Goal: Information Seeking & Learning: Learn about a topic

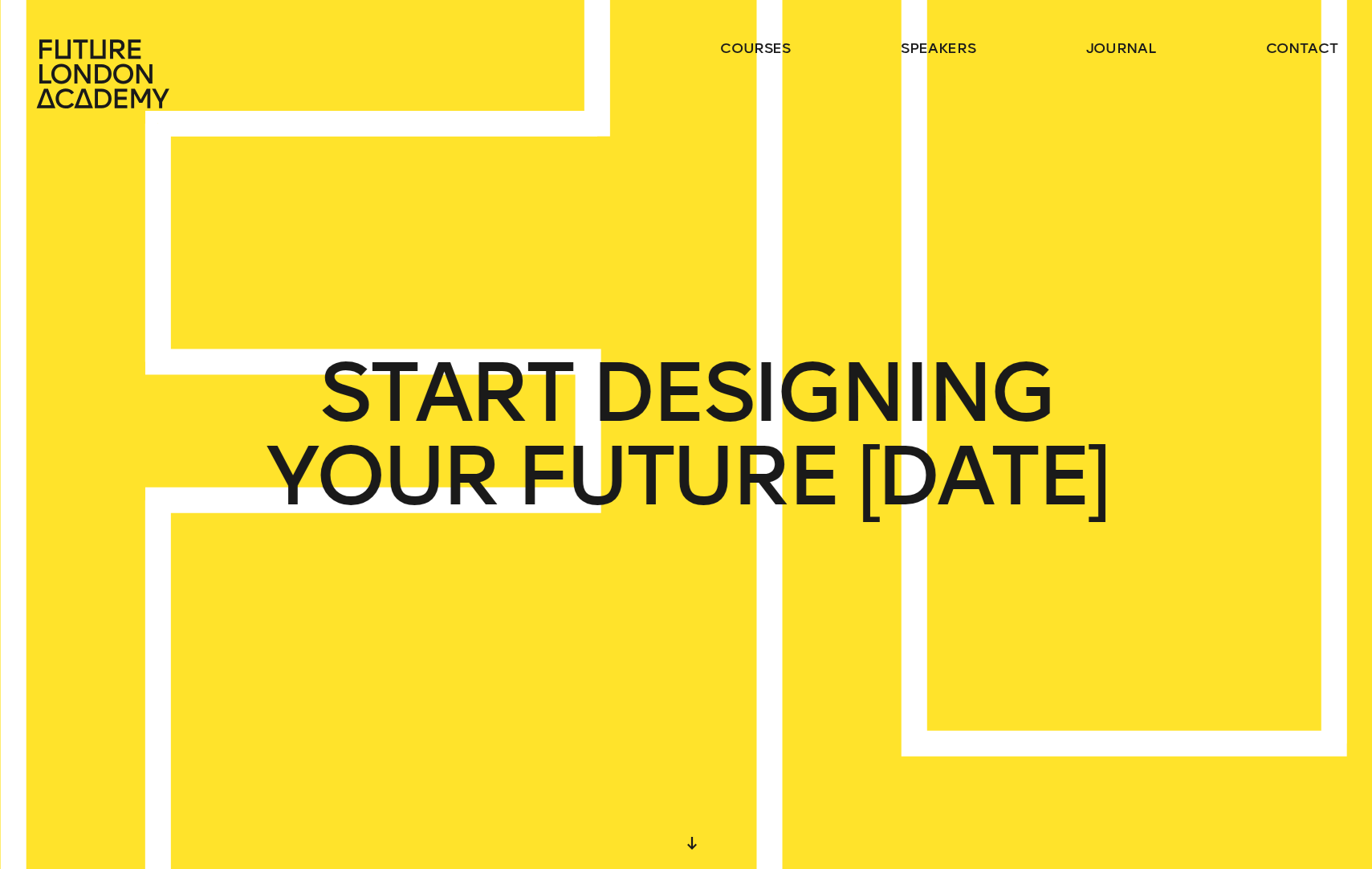
click at [765, 59] on ul "courses speakers journal contact" at bounding box center [1029, 73] width 617 height 71
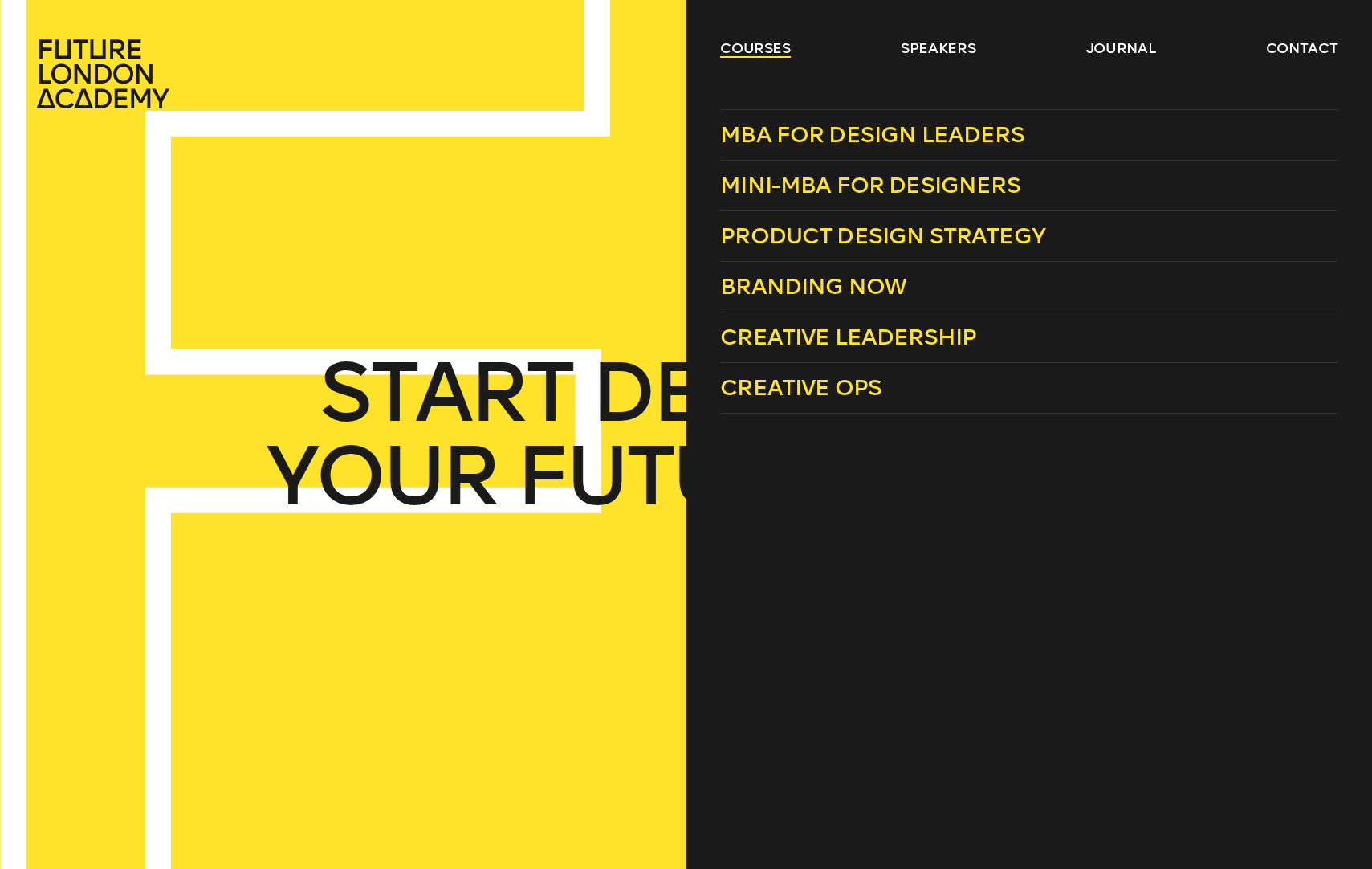
click at [763, 55] on link "courses" at bounding box center [755, 48] width 70 height 19
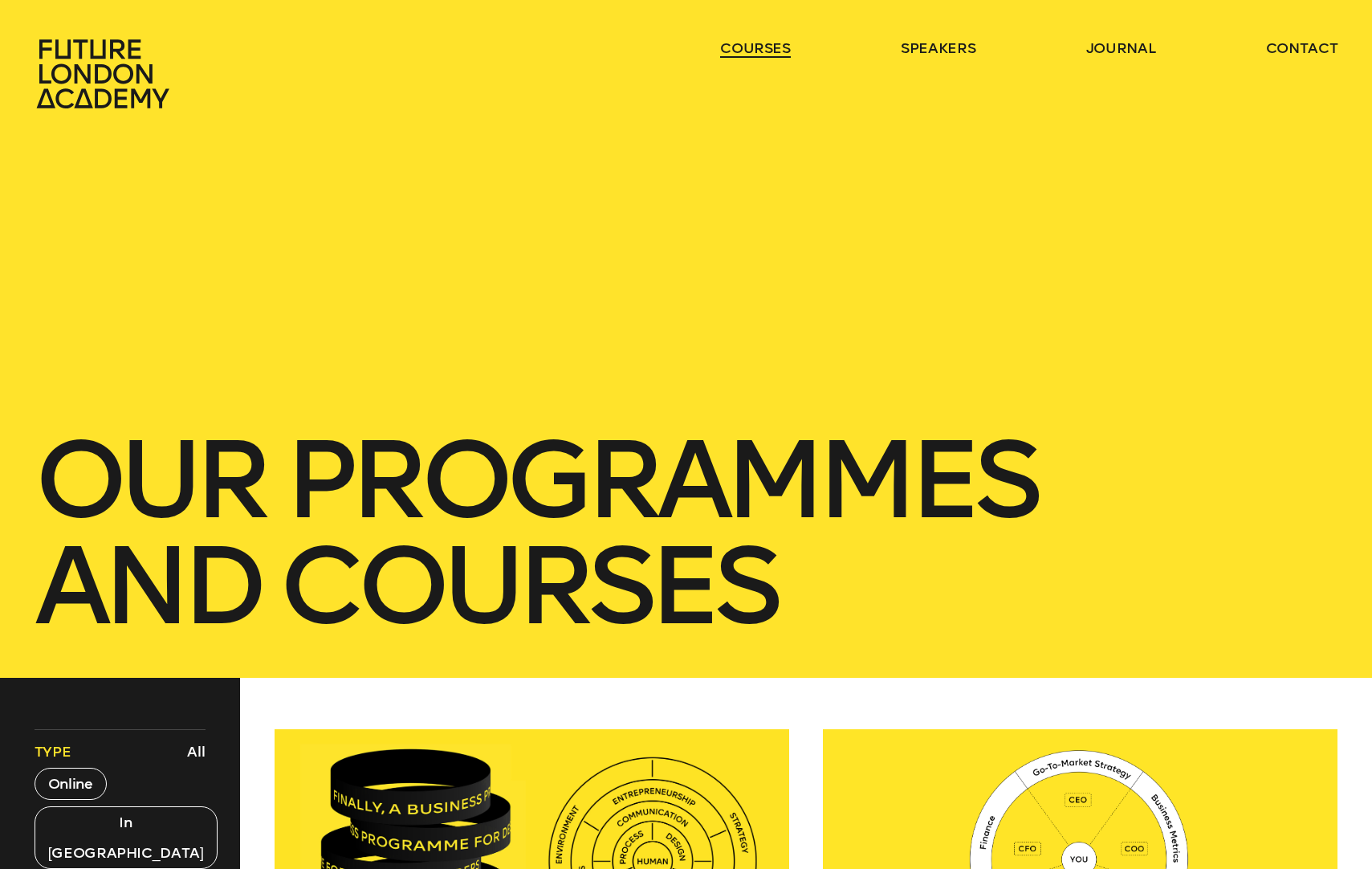
click at [755, 44] on link "courses" at bounding box center [755, 48] width 70 height 19
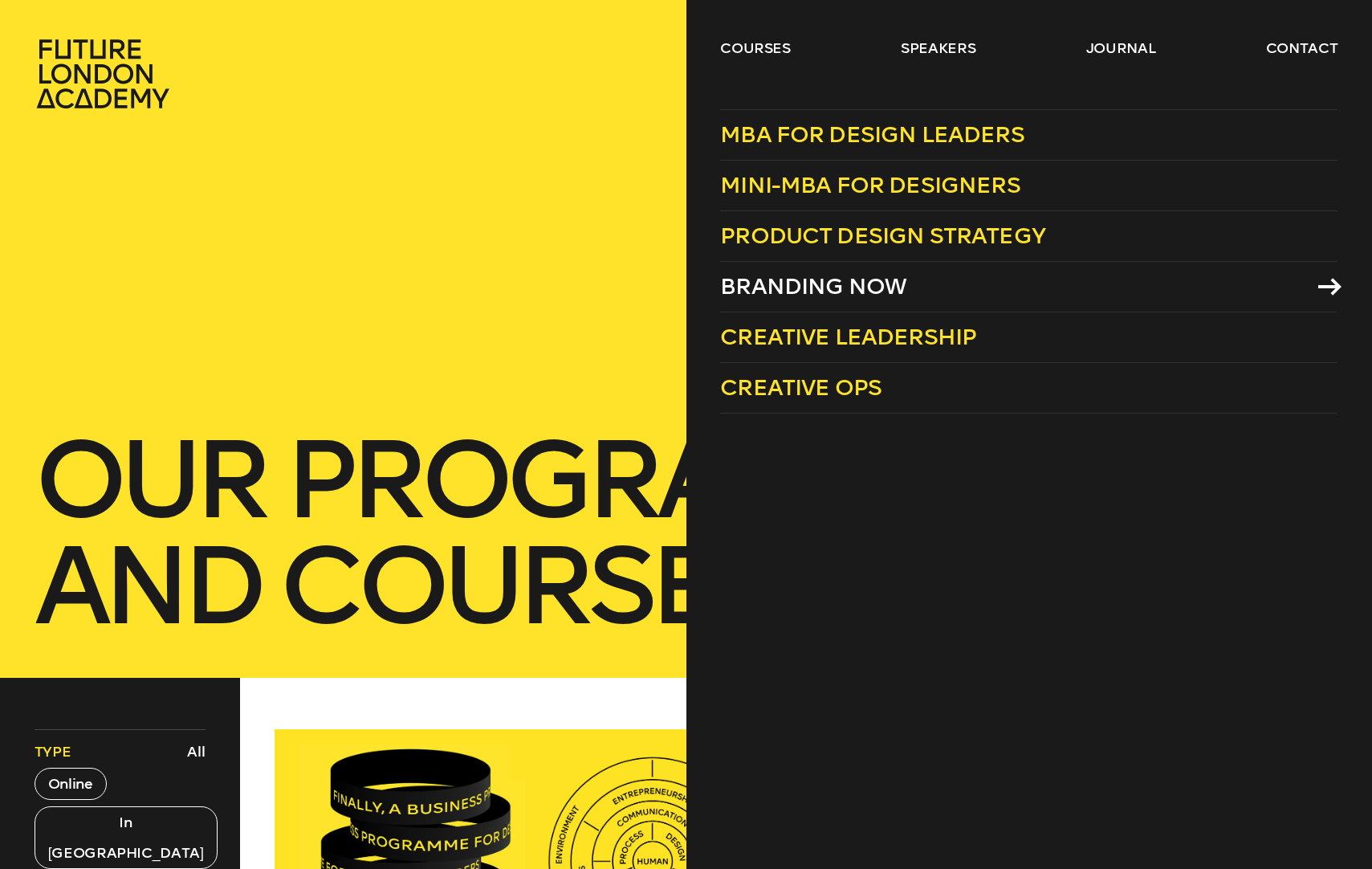
click at [859, 299] on span "Branding Now" at bounding box center [813, 286] width 187 height 27
click at [740, 47] on link "courses" at bounding box center [755, 48] width 70 height 19
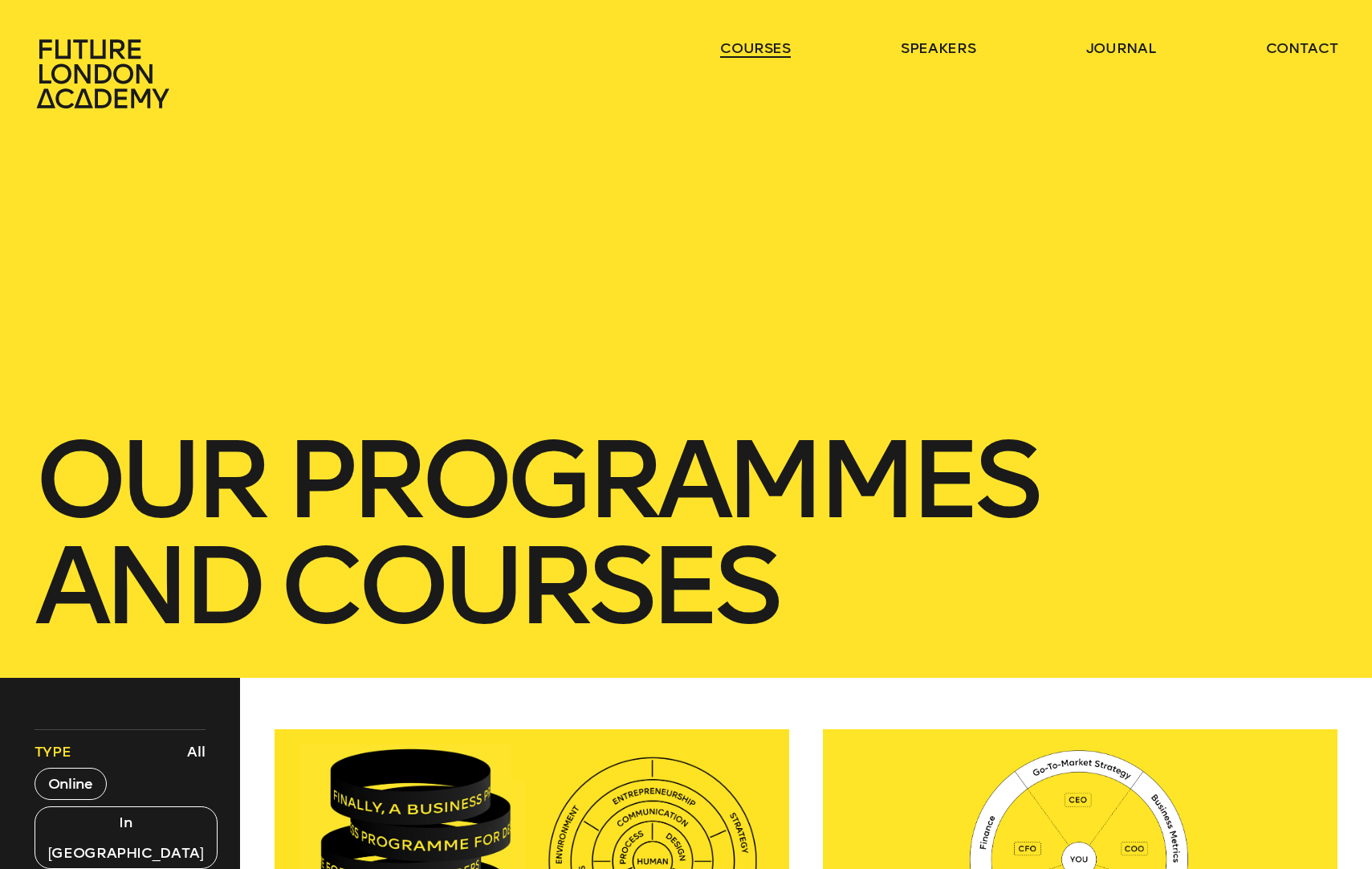
click at [740, 47] on link "courses" at bounding box center [755, 48] width 70 height 19
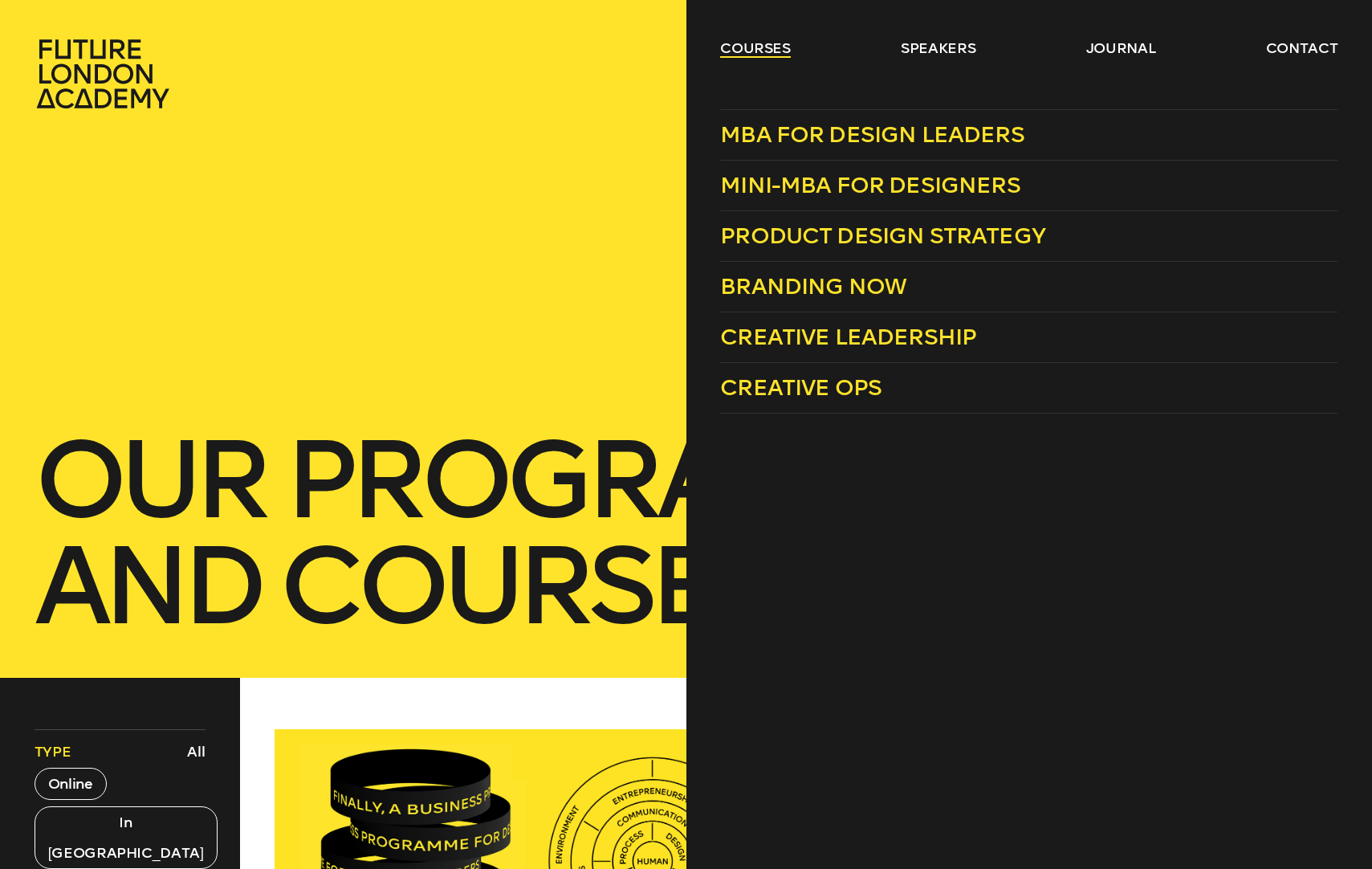
click at [745, 46] on link "courses" at bounding box center [755, 48] width 70 height 19
click at [842, 342] on span "Creative Leadership" at bounding box center [848, 337] width 256 height 27
click at [833, 291] on span "Branding Now" at bounding box center [813, 286] width 187 height 27
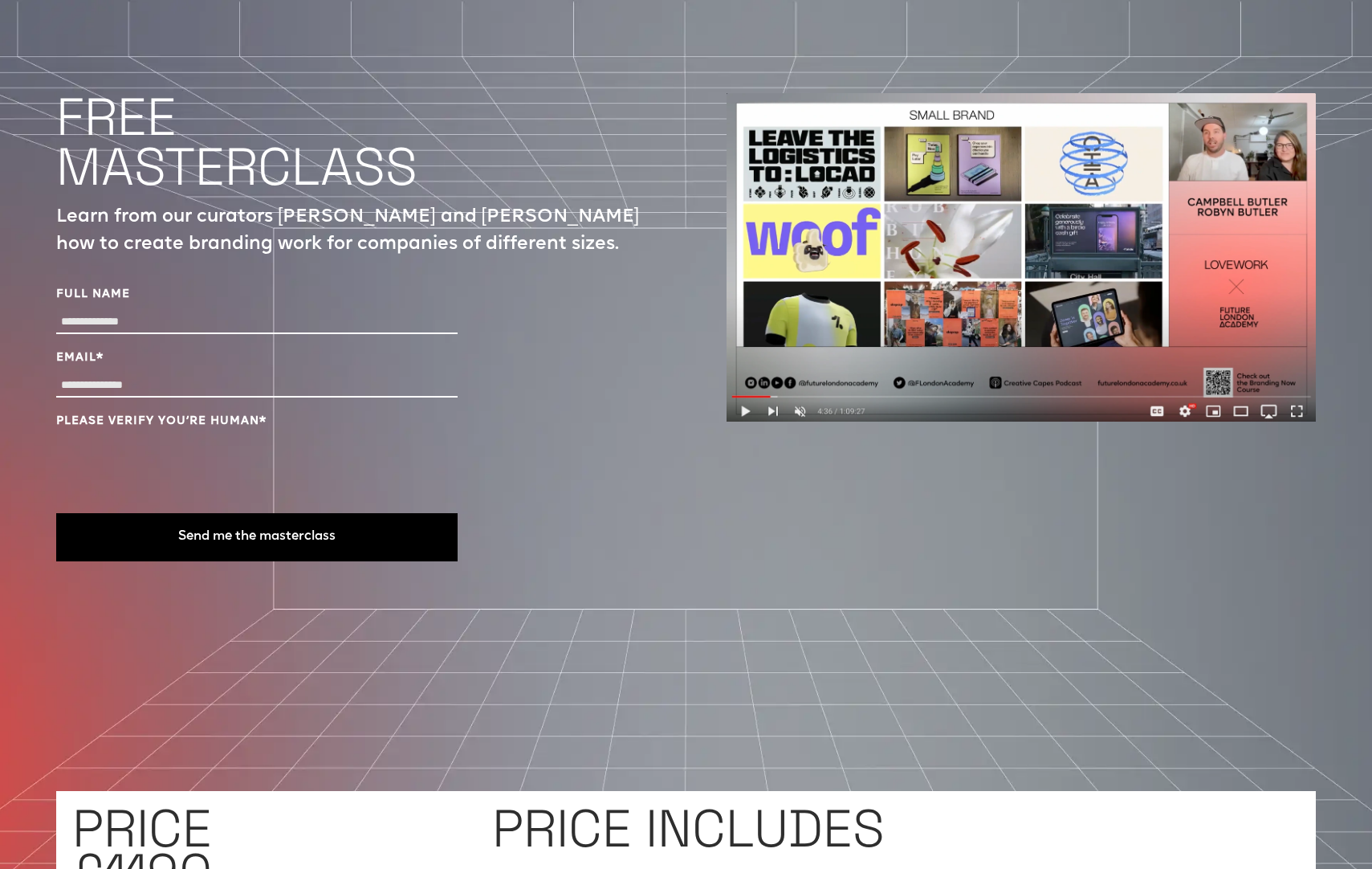
scroll to position [5645, 0]
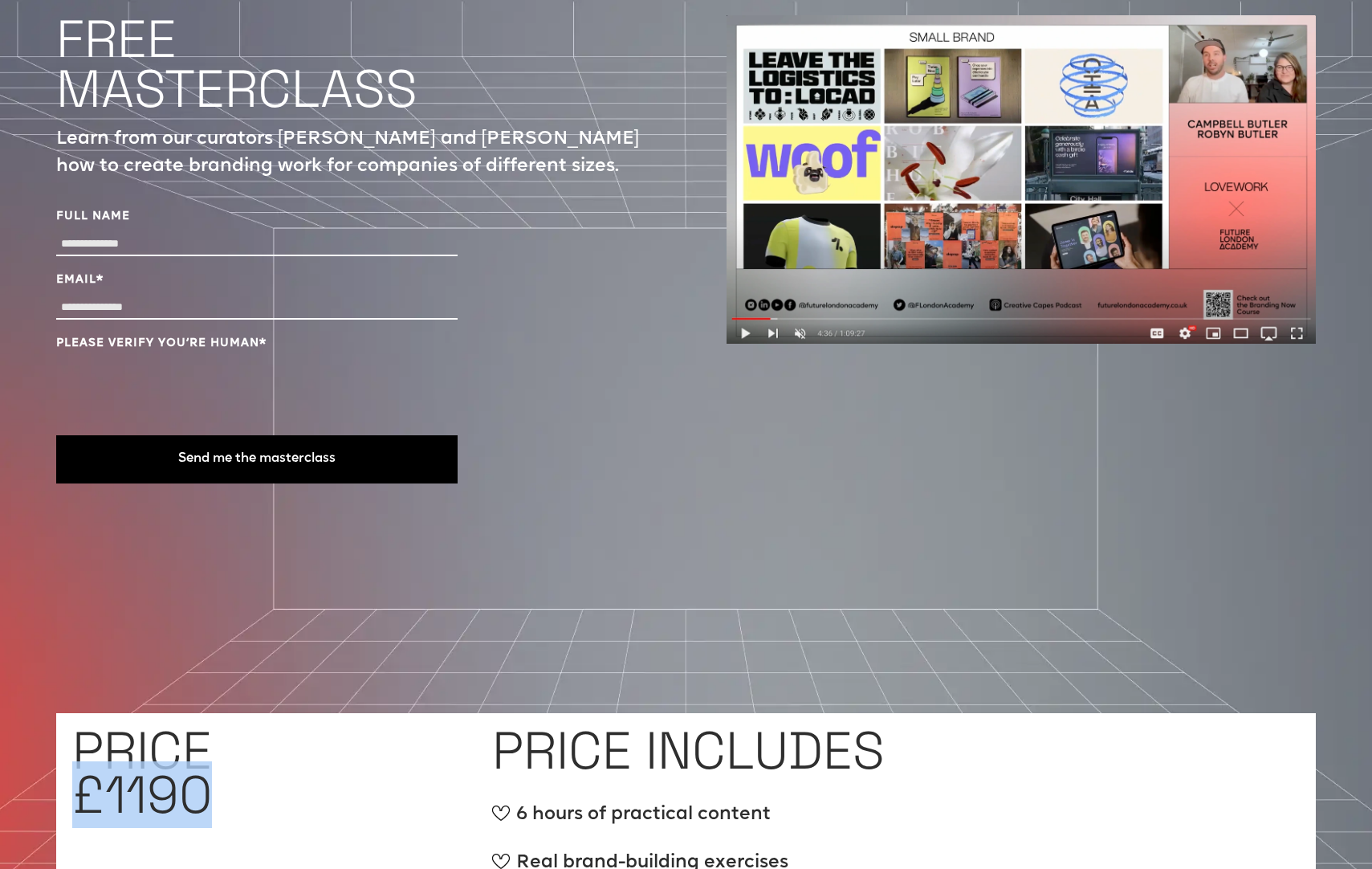
drag, startPoint x: 220, startPoint y: 729, endPoint x: 53, endPoint y: 737, distance: 167.2
copy h1 "£1190"
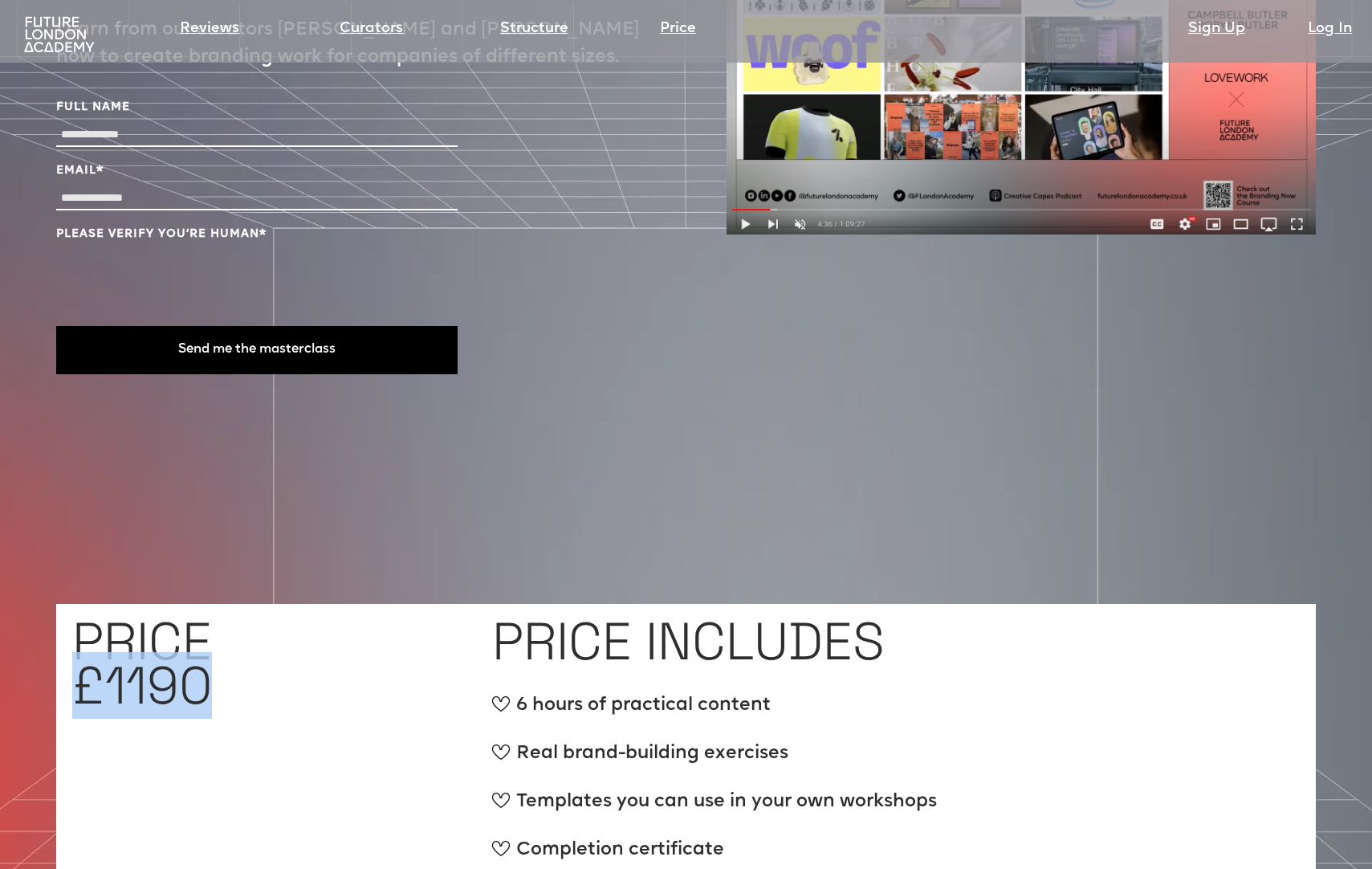
scroll to position [5787, 0]
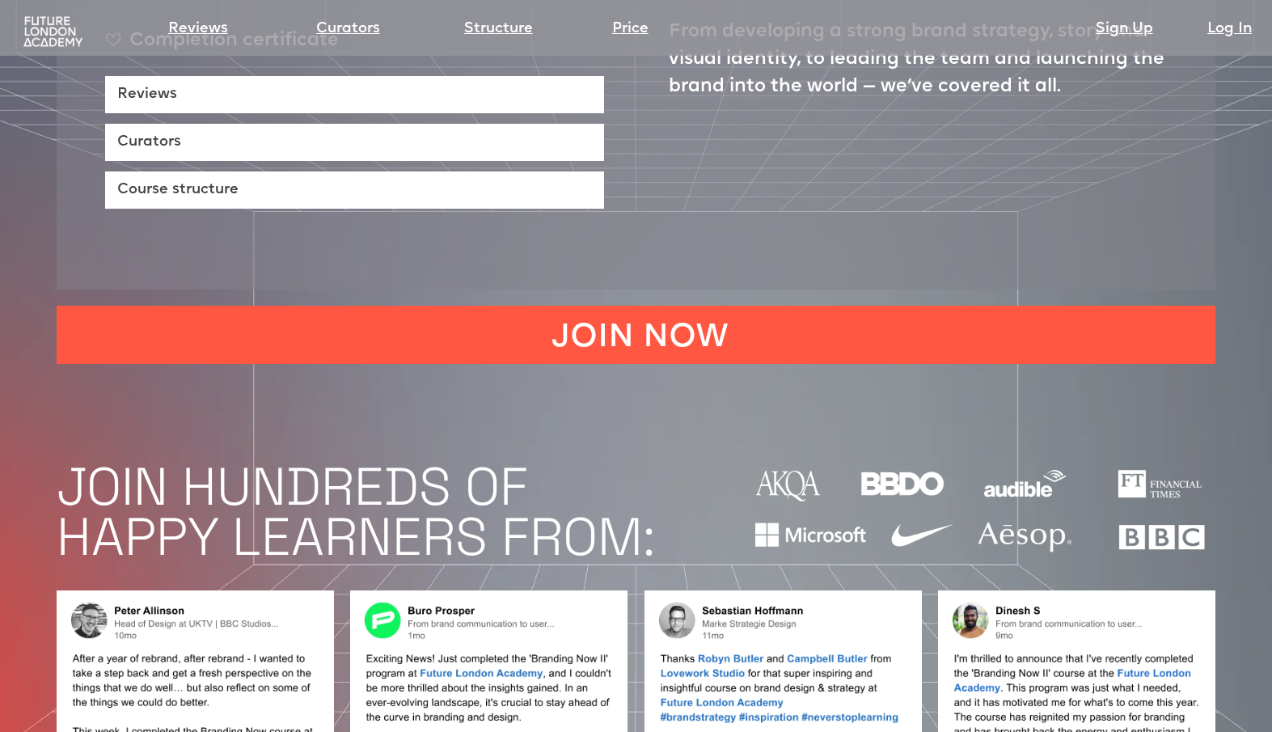
scroll to position [1123, 0]
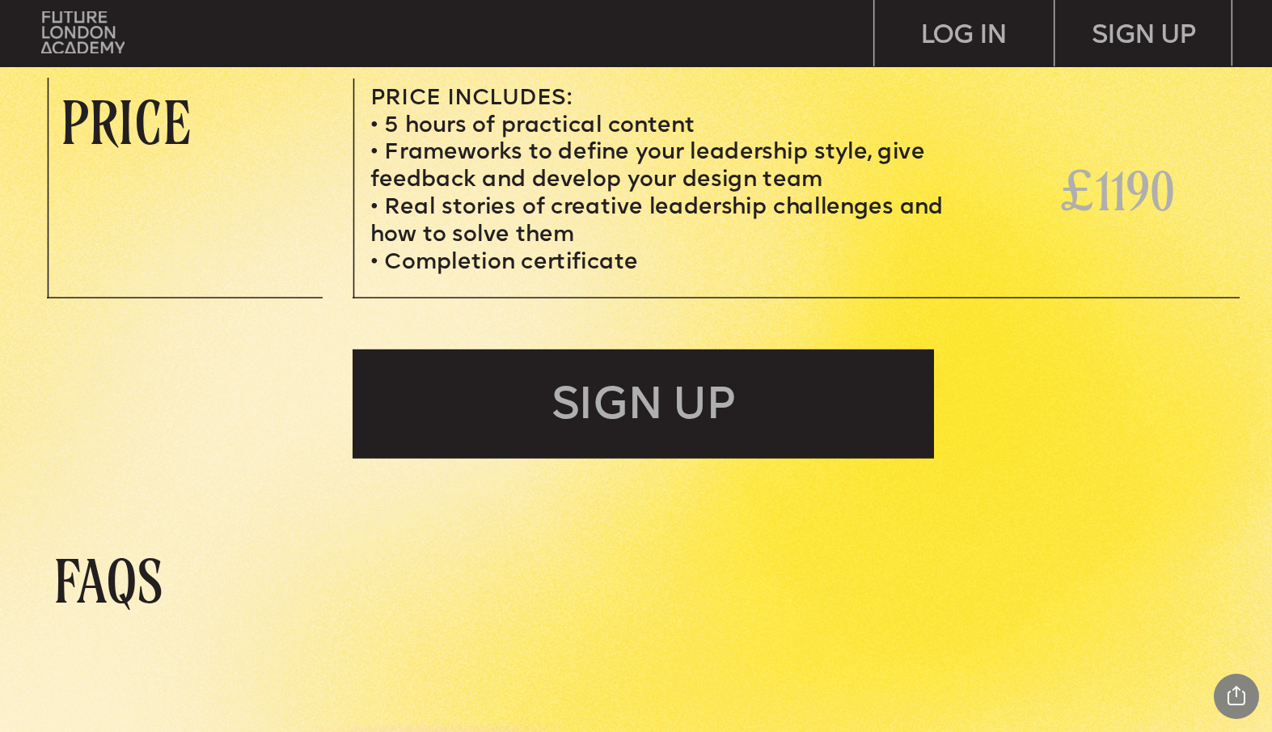
scroll to position [5590, 0]
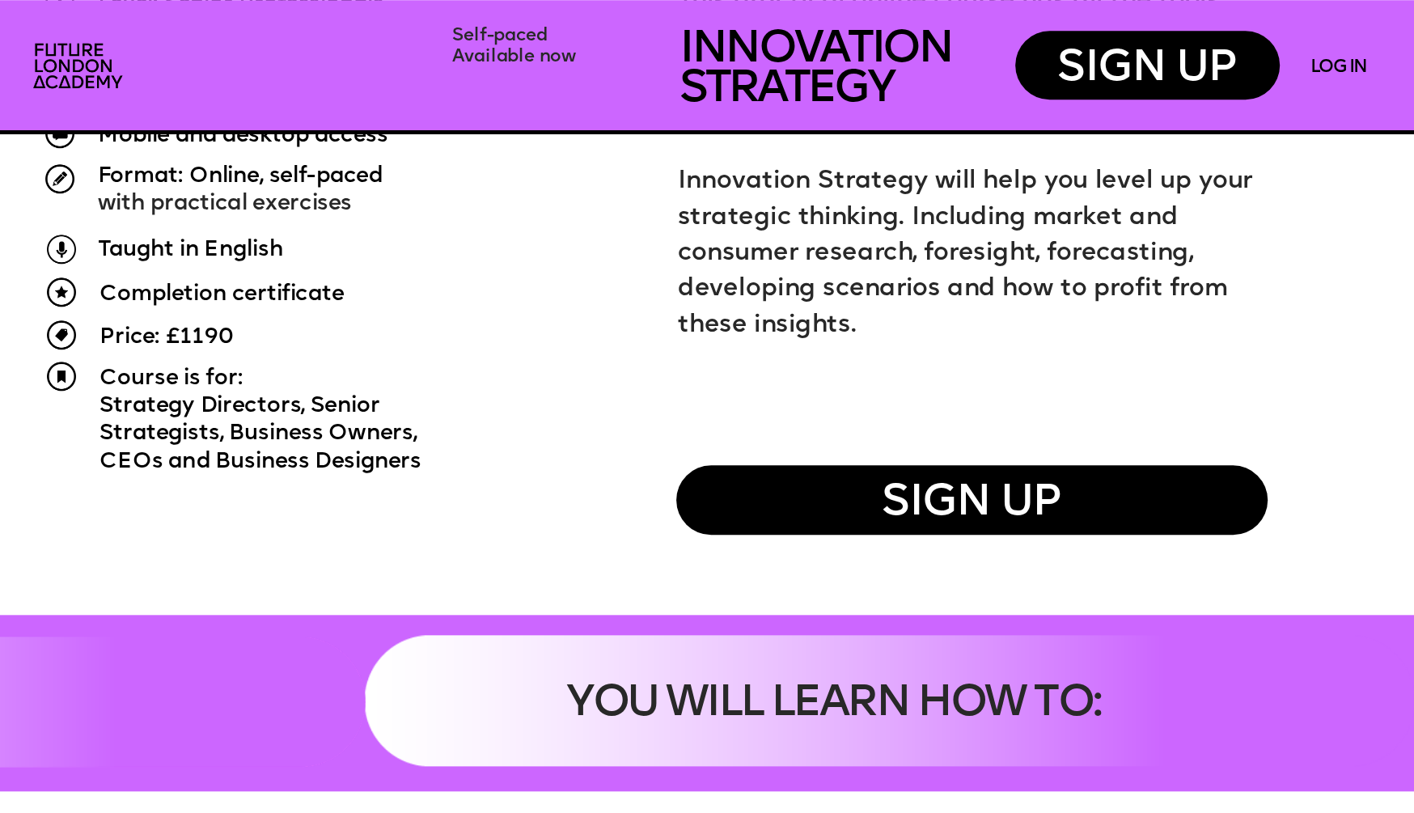
scroll to position [1473, 0]
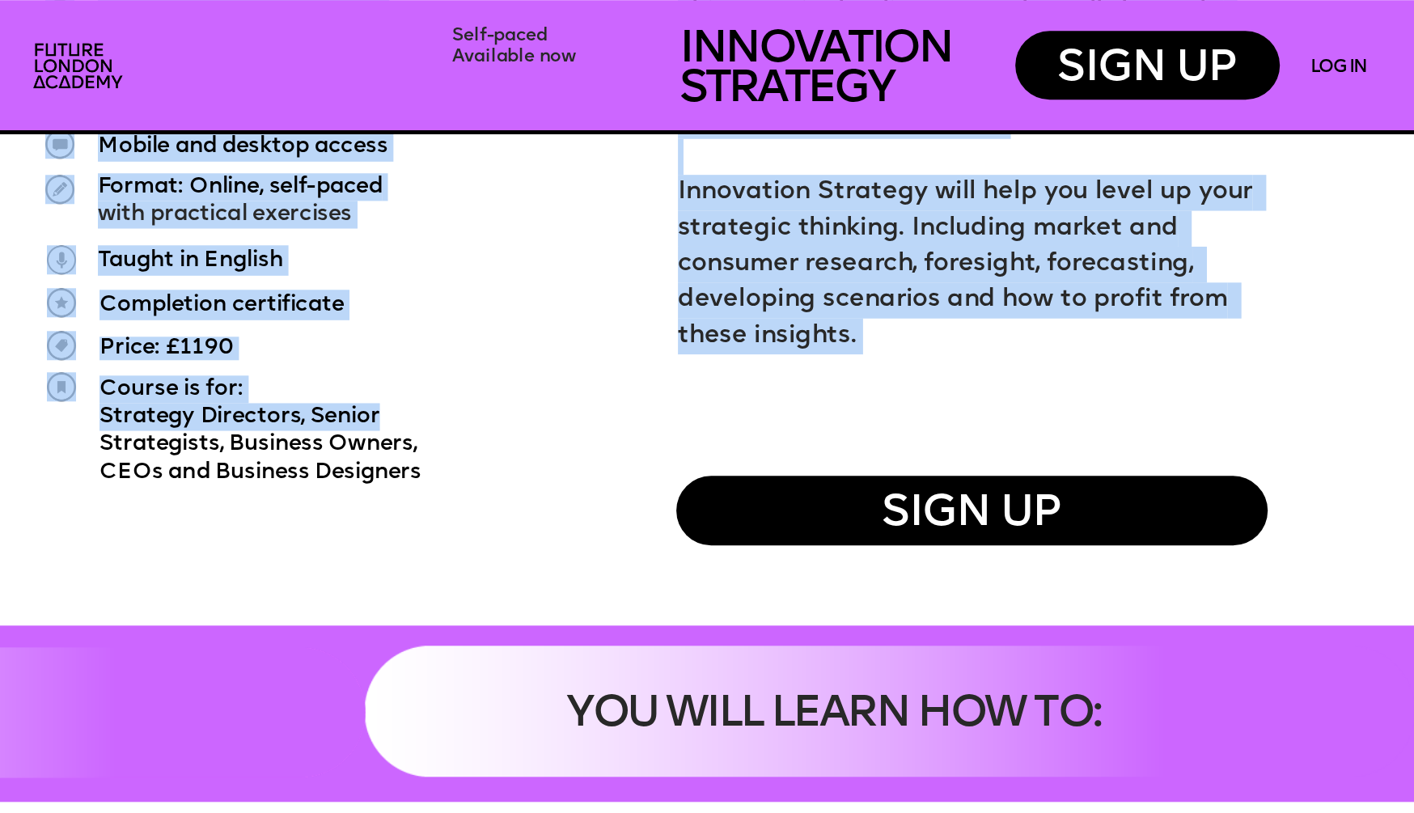
drag, startPoint x: 376, startPoint y: 409, endPoint x: 376, endPoint y: 494, distance: 84.9
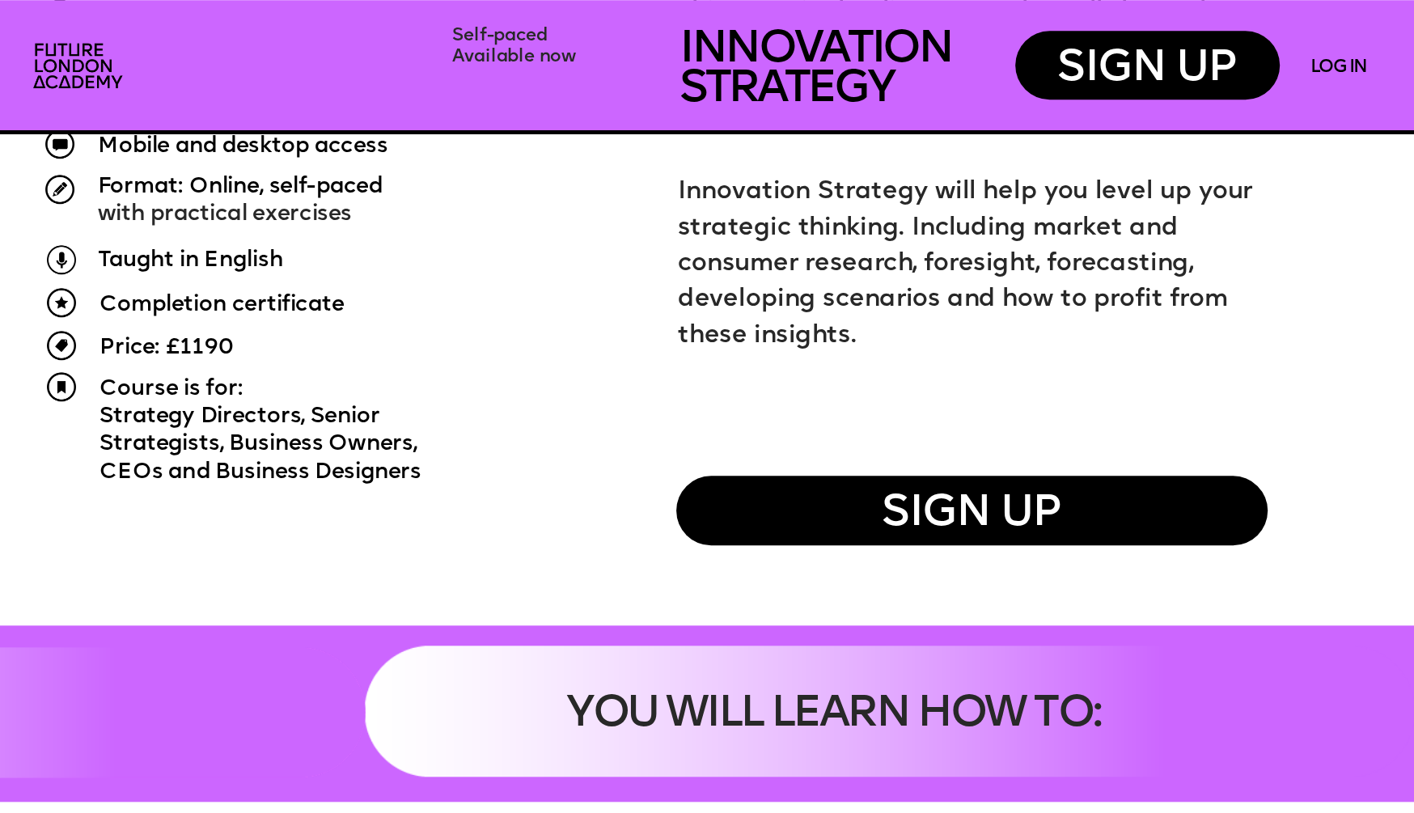
drag, startPoint x: 376, startPoint y: 494, endPoint x: 659, endPoint y: 40, distance: 535.4
